Goal: Task Accomplishment & Management: Use online tool/utility

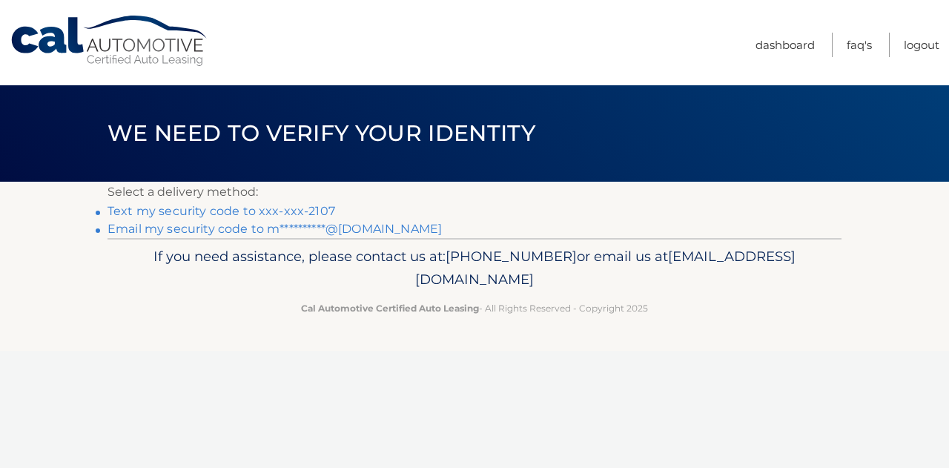
click at [284, 216] on link "Text my security code to xxx-xxx-2107" at bounding box center [222, 211] width 228 height 14
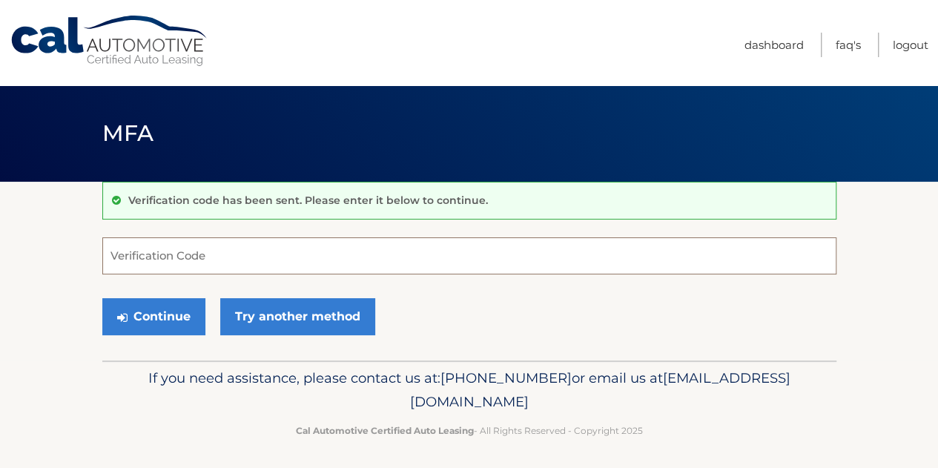
click at [257, 257] on input "Verification Code" at bounding box center [469, 255] width 734 height 37
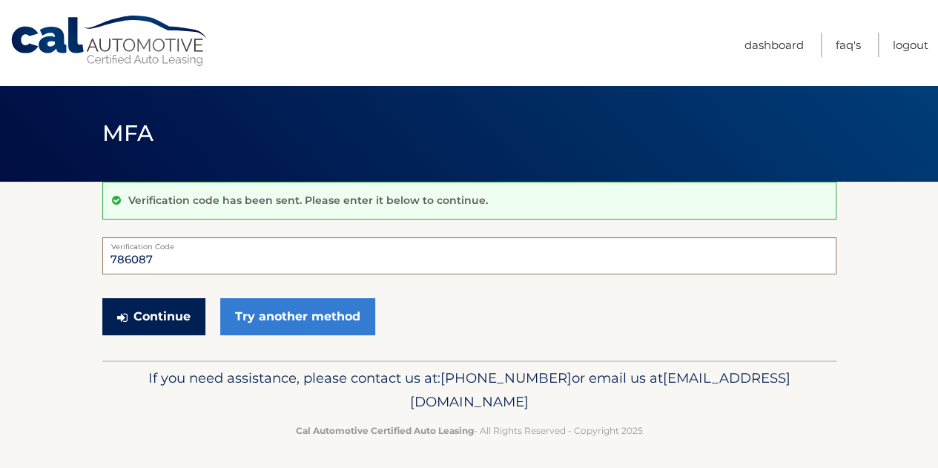
type input "786087"
click at [148, 317] on button "Continue" at bounding box center [153, 316] width 103 height 37
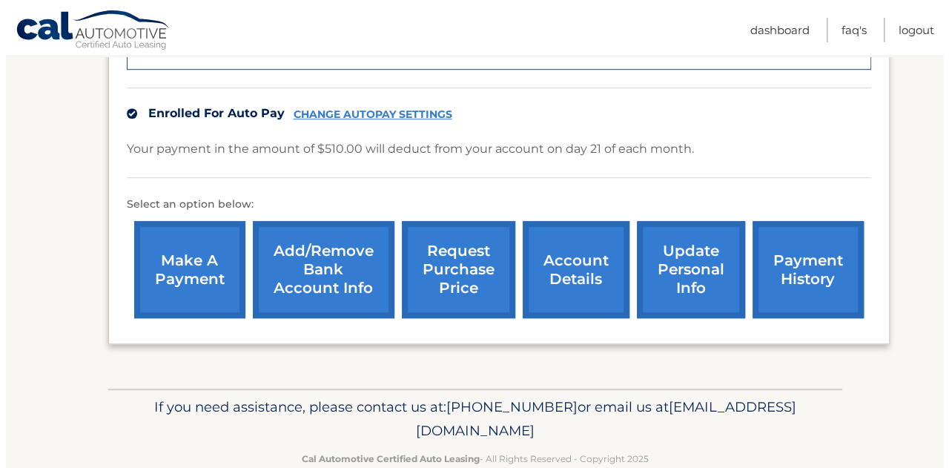
scroll to position [464, 0]
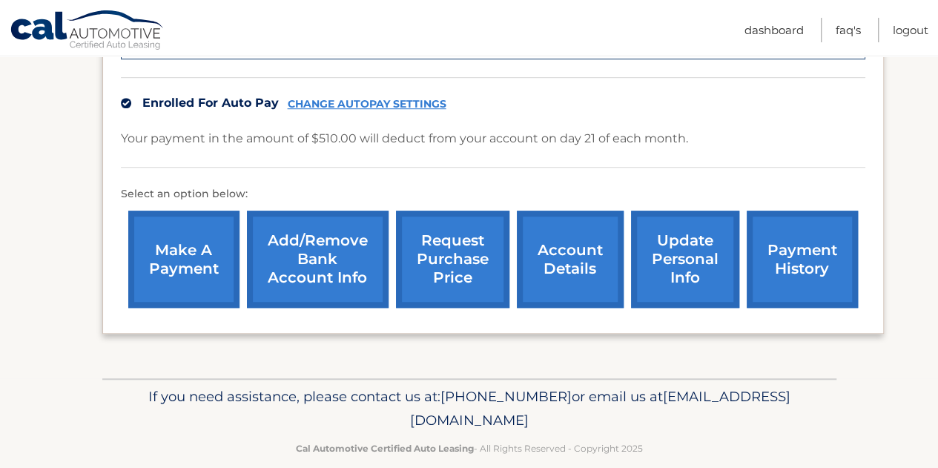
click at [466, 255] on link "request purchase price" at bounding box center [452, 259] width 113 height 97
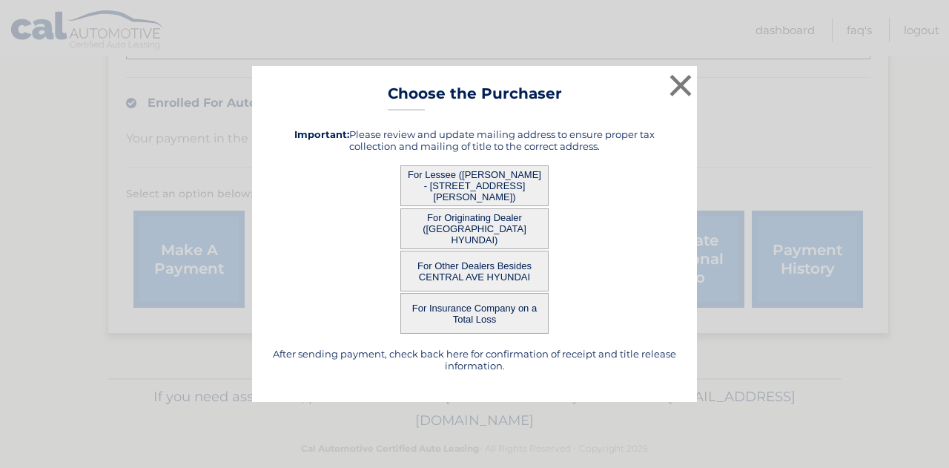
click at [501, 192] on button "For Lessee (MERIL RAJAN - 5 LESTER DR, , ORANGEBURG, NY 10962)" at bounding box center [475, 185] width 148 height 41
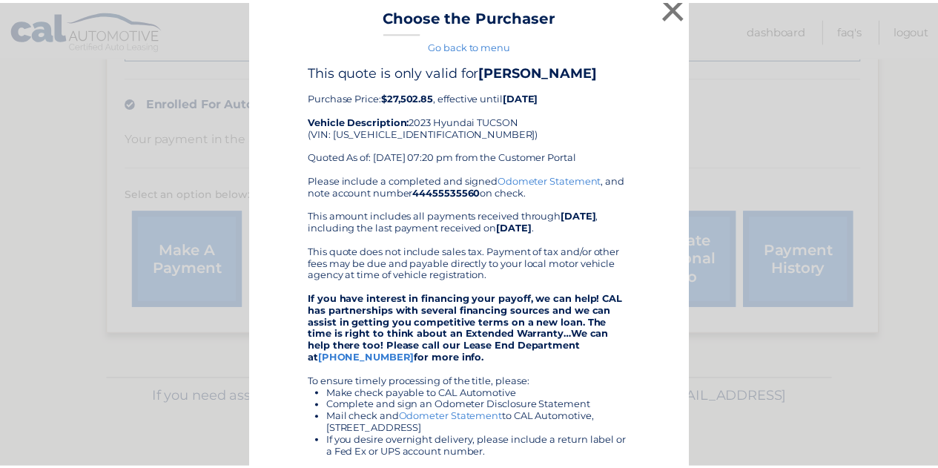
scroll to position [4, 0]
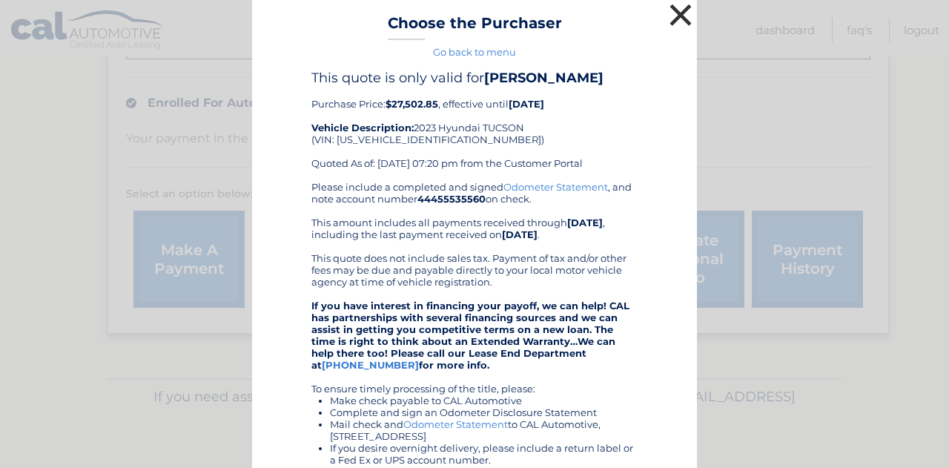
click at [674, 22] on button "×" at bounding box center [681, 15] width 30 height 30
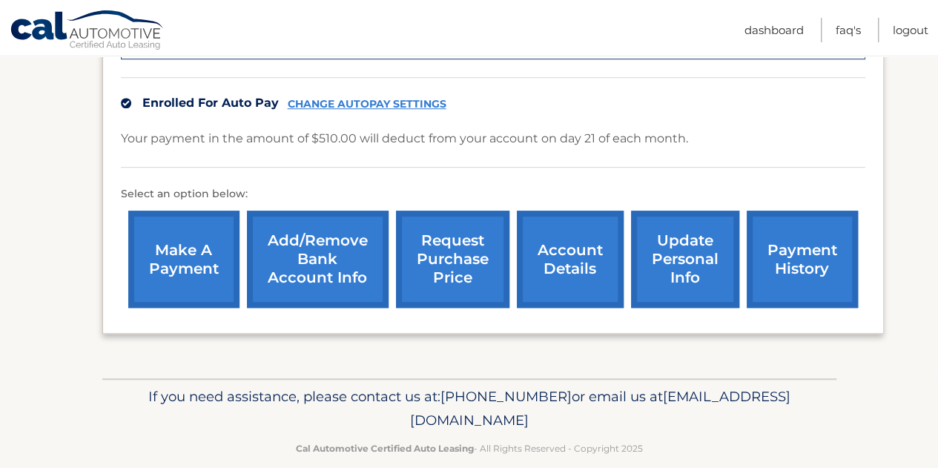
click at [470, 245] on link "request purchase price" at bounding box center [452, 259] width 113 height 97
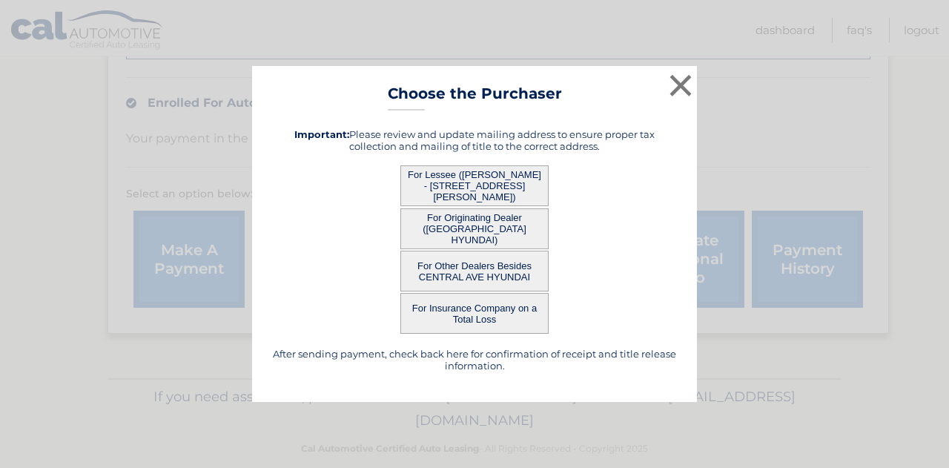
click at [479, 197] on button "For Lessee (MERIL RAJAN - 5 LESTER DR, , ORANGEBURG, NY 10962)" at bounding box center [475, 185] width 148 height 41
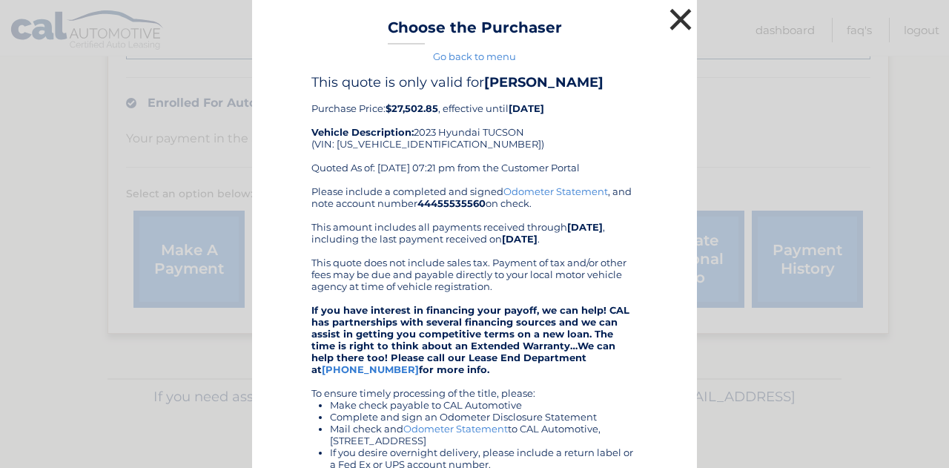
click at [675, 23] on button "×" at bounding box center [681, 19] width 30 height 30
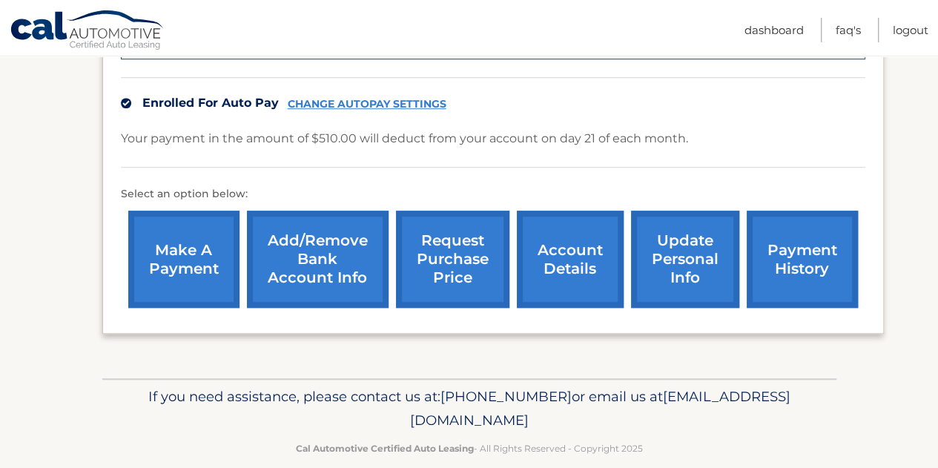
click at [464, 252] on link "request purchase price" at bounding box center [452, 259] width 113 height 97
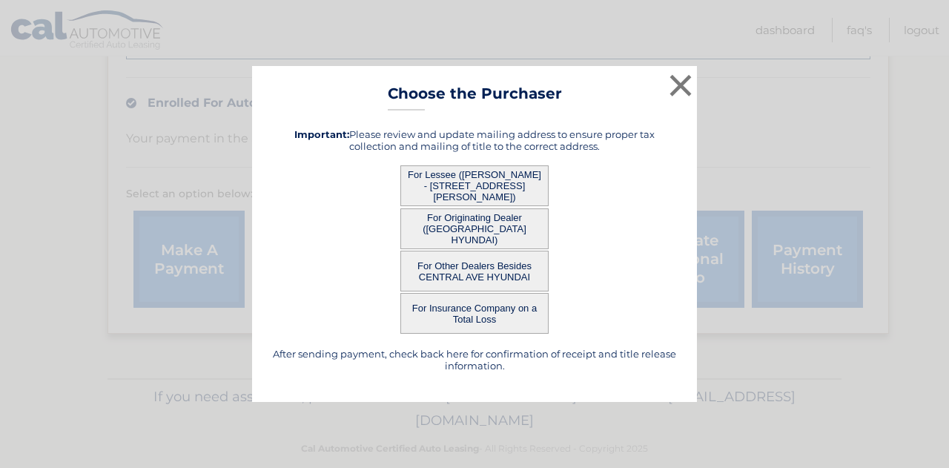
click at [501, 229] on button "For Originating Dealer (CENTRAL AVE HYUNDAI)" at bounding box center [475, 228] width 148 height 41
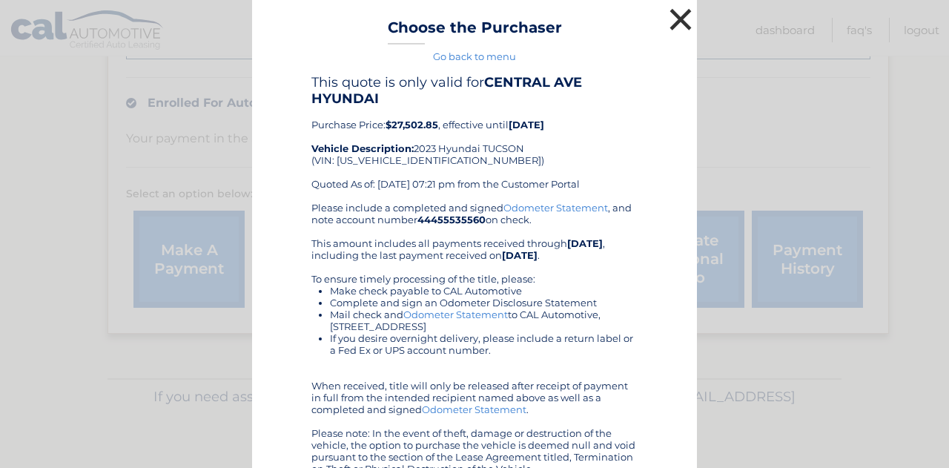
click at [676, 11] on button "×" at bounding box center [681, 19] width 30 height 30
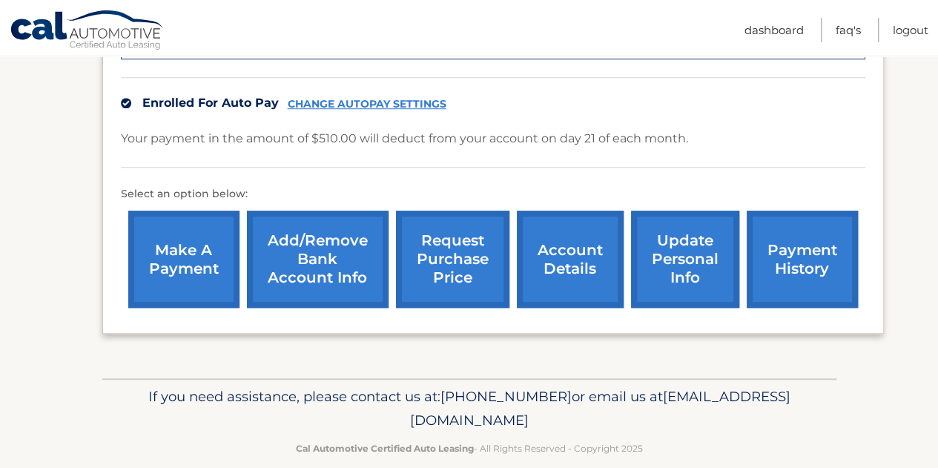
click at [481, 214] on link "request purchase price" at bounding box center [452, 259] width 113 height 97
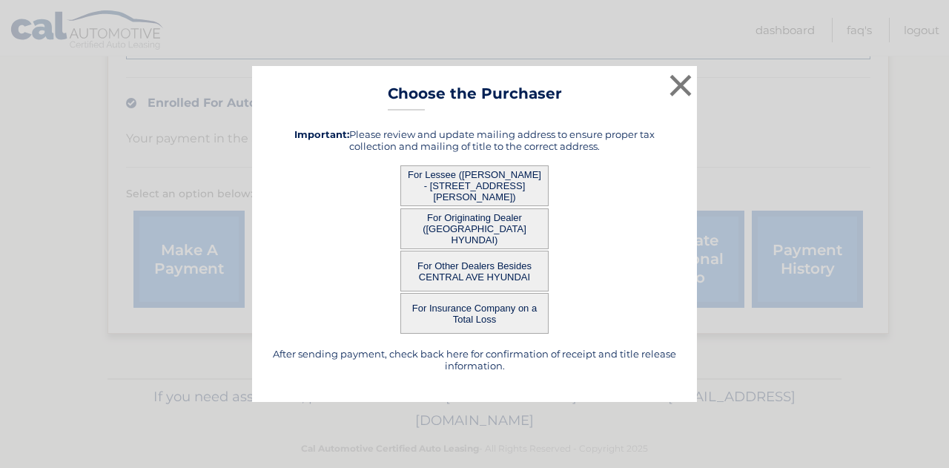
click at [461, 272] on button "For Other Dealers Besides CENTRAL AVE HYUNDAI" at bounding box center [475, 271] width 148 height 41
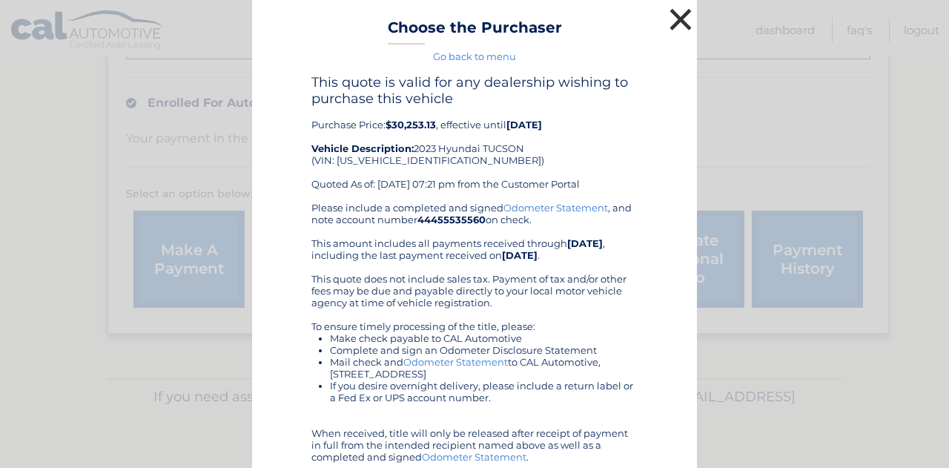
click at [676, 32] on button "×" at bounding box center [681, 19] width 30 height 30
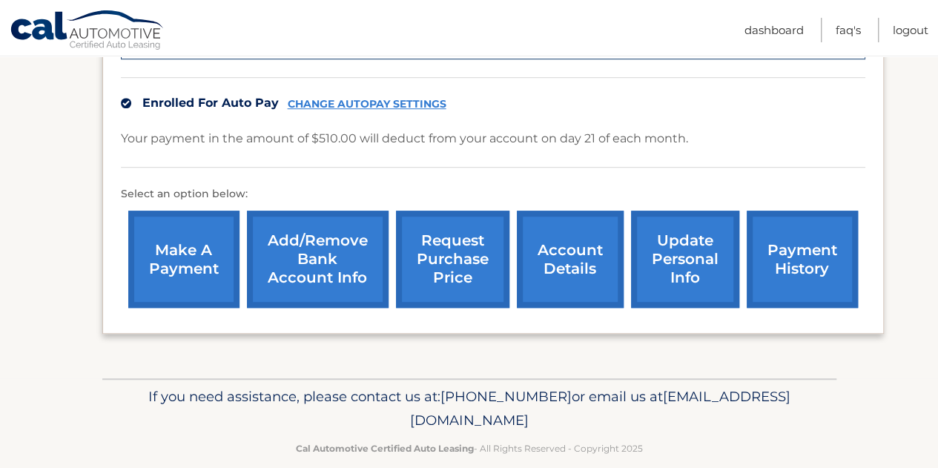
click at [443, 260] on link "request purchase price" at bounding box center [452, 259] width 113 height 97
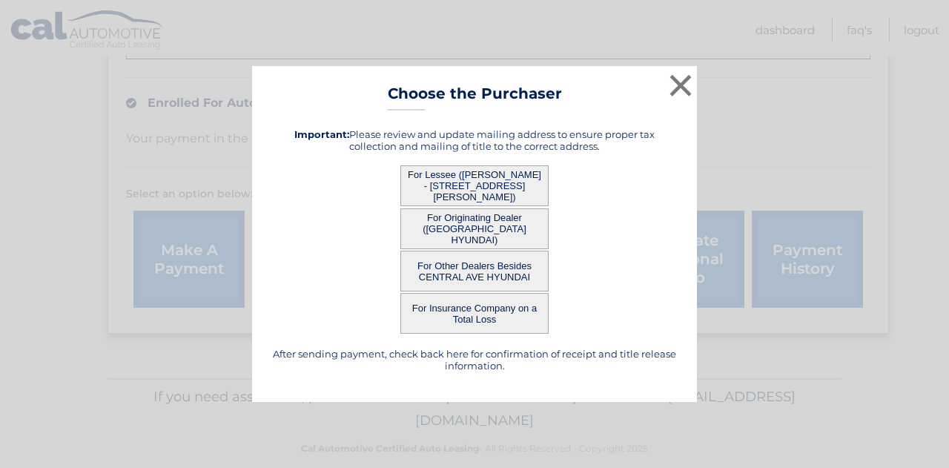
click at [461, 172] on button "For Lessee (MERIL RAJAN - 5 LESTER DR, , ORANGEBURG, NY 10962)" at bounding box center [475, 185] width 148 height 41
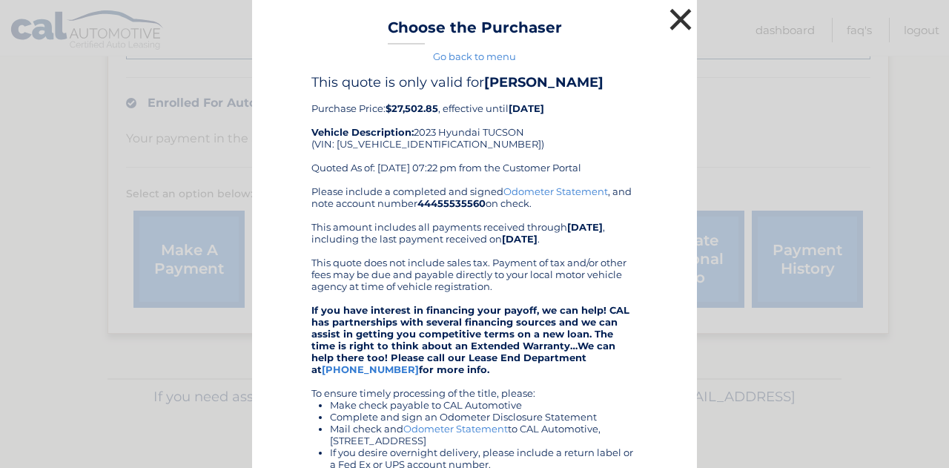
click at [678, 16] on button "×" at bounding box center [681, 19] width 30 height 30
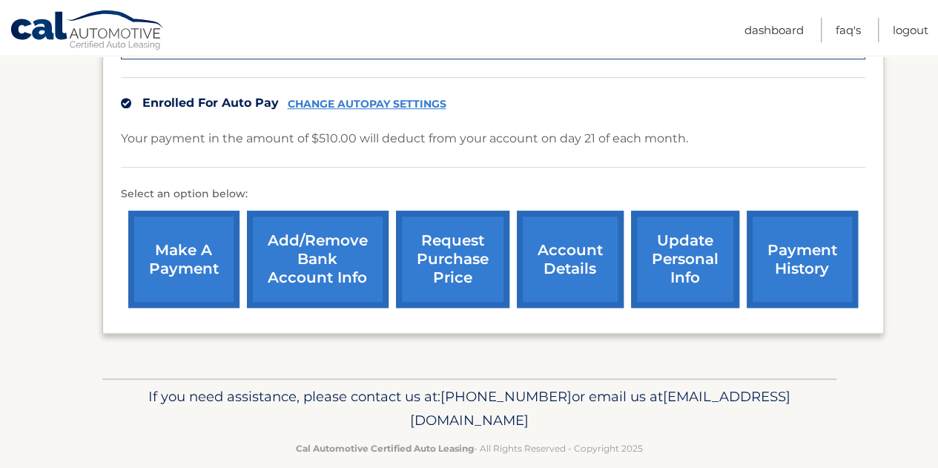
click at [458, 251] on link "request purchase price" at bounding box center [452, 259] width 113 height 97
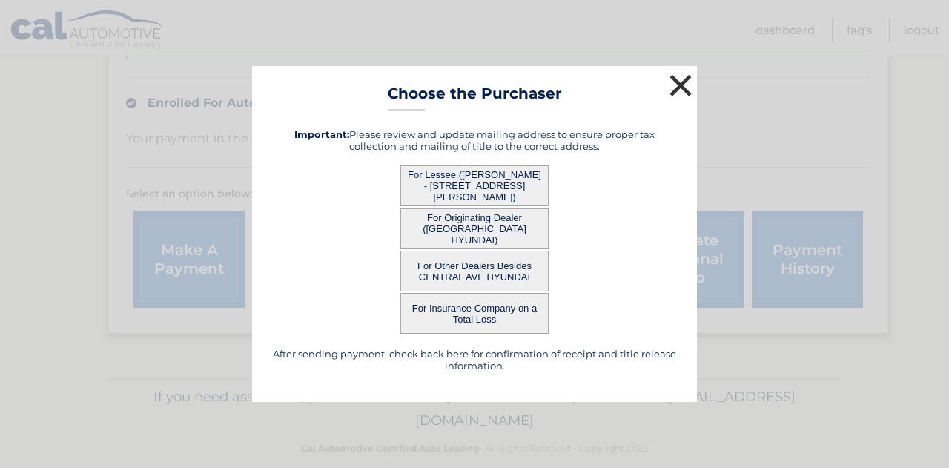
click at [684, 81] on button "×" at bounding box center [681, 85] width 30 height 30
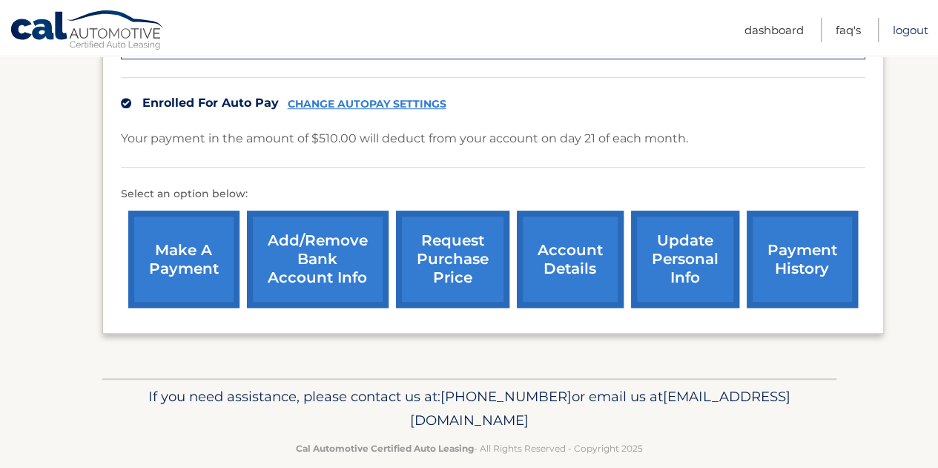
click at [909, 34] on link "Logout" at bounding box center [911, 30] width 36 height 24
